Goal: Navigation & Orientation: Go to known website

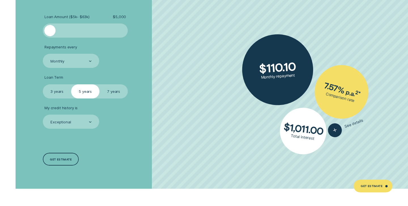
scroll to position [1006, 0]
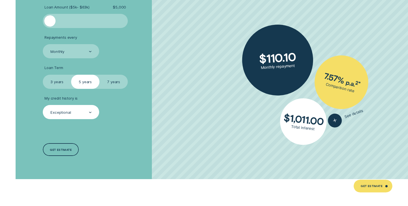
click at [82, 112] on div "Exceptional" at bounding box center [71, 112] width 42 height 5
click at [118, 113] on li "My credit history is Exceptional" at bounding box center [108, 107] width 131 height 23
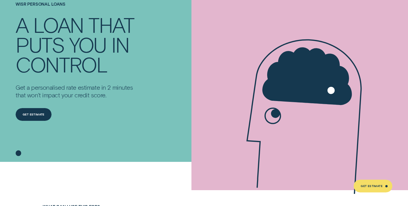
scroll to position [0, 0]
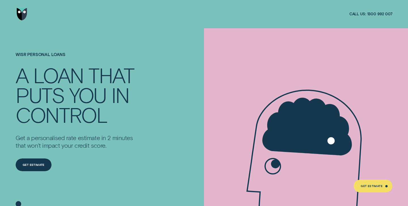
click at [22, 18] on img "Go to home page" at bounding box center [22, 14] width 10 height 13
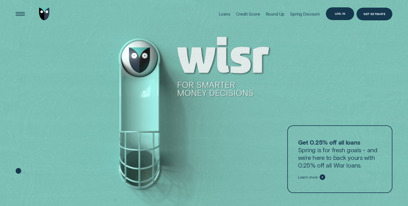
click at [338, 16] on div "Log in" at bounding box center [340, 13] width 28 height 13
